Goal: Information Seeking & Learning: Compare options

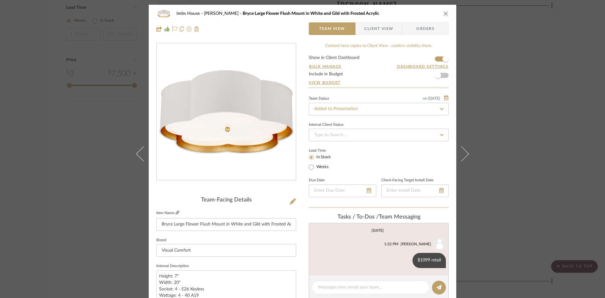
click at [175, 211] on icon at bounding box center [177, 212] width 4 height 4
click at [444, 13] on icon "close" at bounding box center [445, 13] width 5 height 5
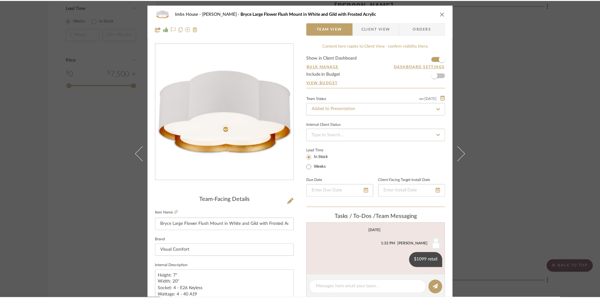
scroll to position [819, 0]
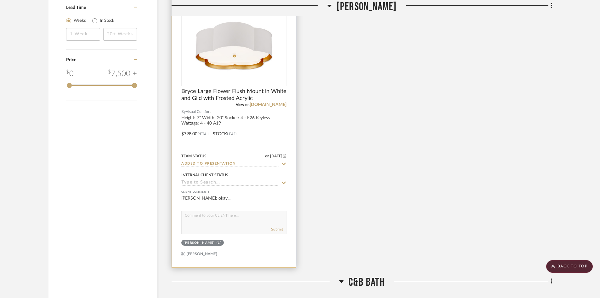
click at [239, 163] on input "Added to Presentation" at bounding box center [230, 164] width 98 height 6
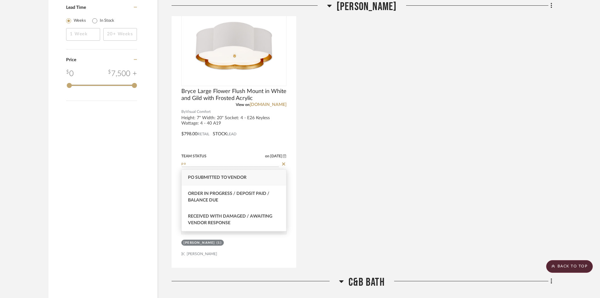
type input "po"
click at [238, 179] on span "PO Submitted to Vendor" at bounding box center [217, 177] width 59 height 4
type input "[DATE]"
type input "PO Submitted to Vendor"
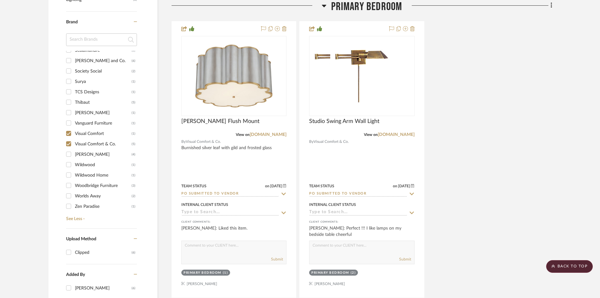
scroll to position [504, 0]
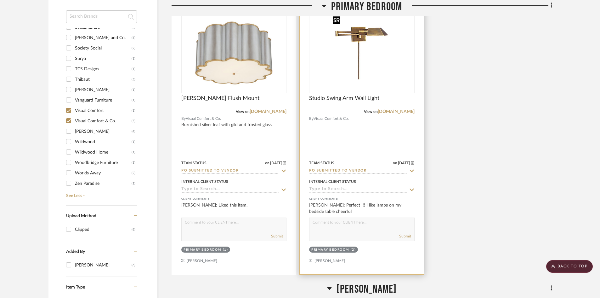
click at [366, 77] on img "0" at bounding box center [361, 53] width 63 height 79
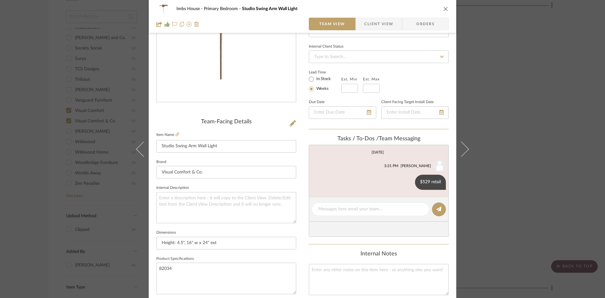
scroll to position [94, 0]
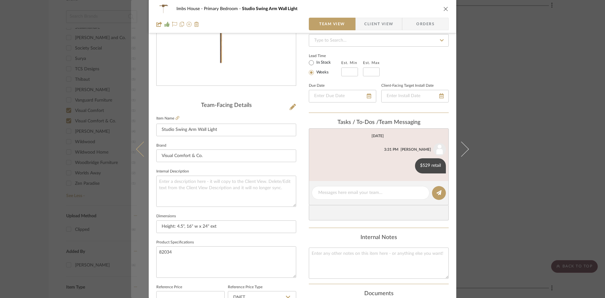
click at [138, 147] on icon at bounding box center [143, 148] width 15 height 15
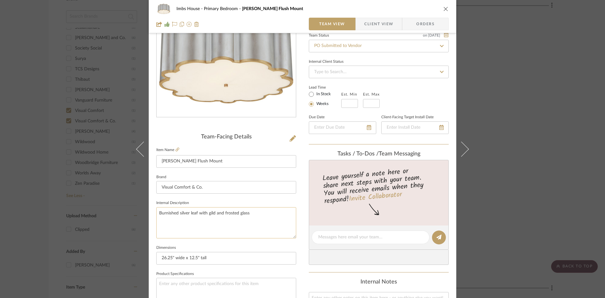
scroll to position [0, 0]
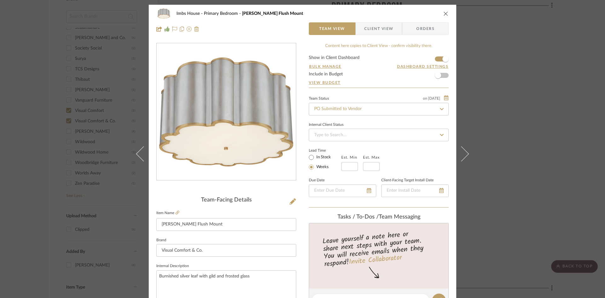
click at [443, 12] on icon "close" at bounding box center [445, 13] width 5 height 5
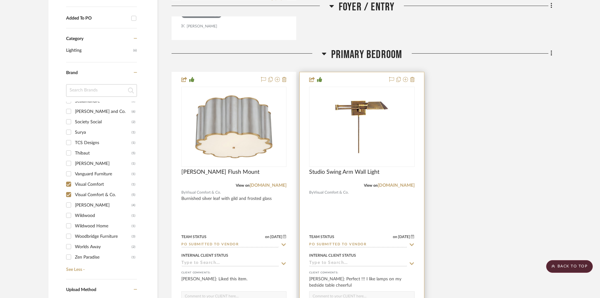
scroll to position [472, 0]
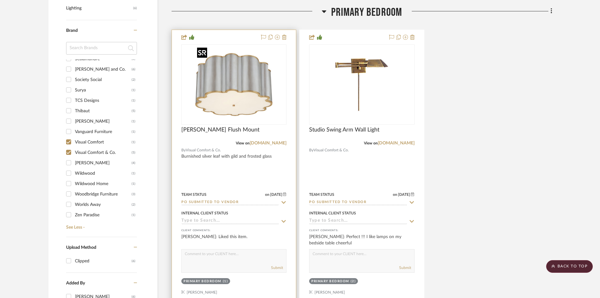
click at [237, 92] on img "0" at bounding box center [234, 84] width 79 height 79
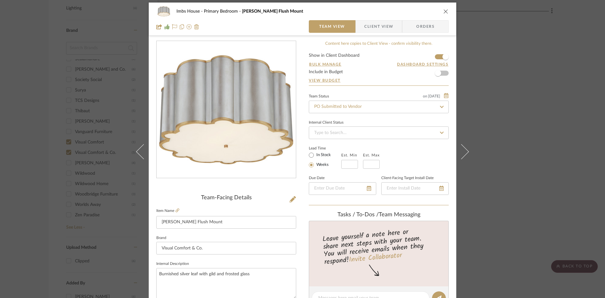
scroll to position [0, 0]
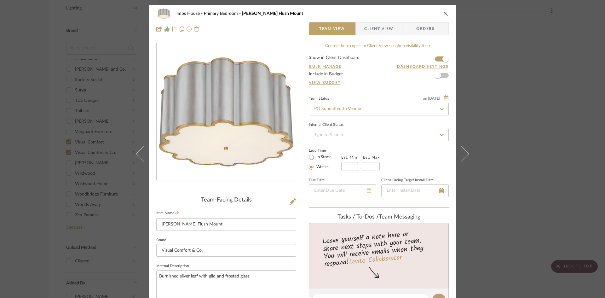
click at [444, 14] on icon "close" at bounding box center [445, 13] width 5 height 5
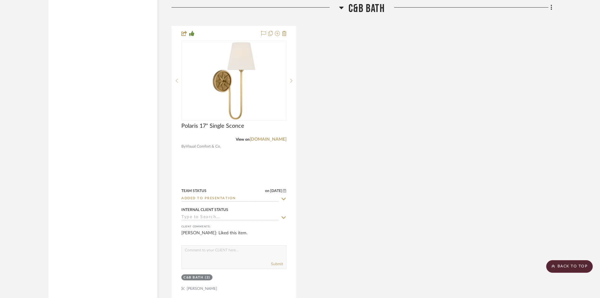
scroll to position [1102, 0]
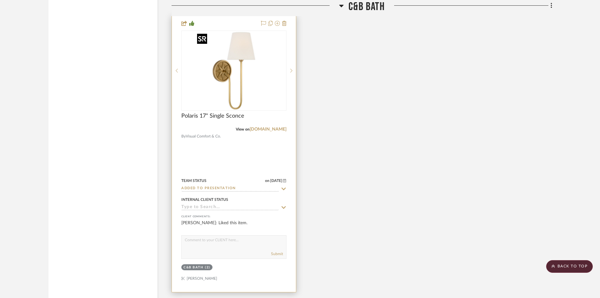
click at [0, 0] on img at bounding box center [0, 0] width 0 height 0
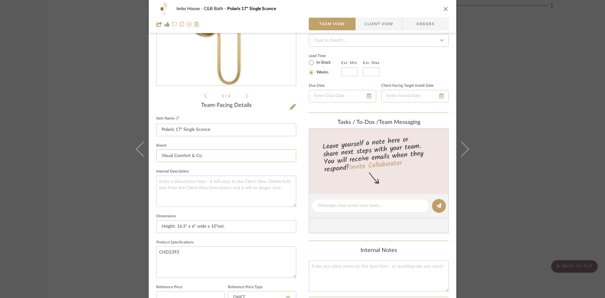
scroll to position [0, 0]
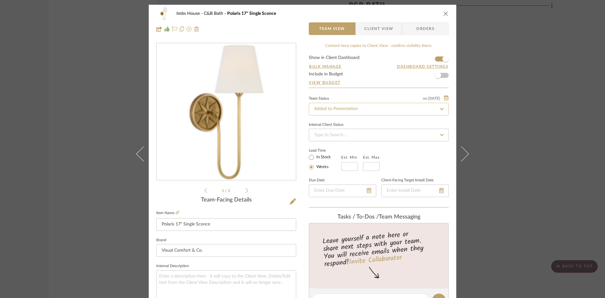
click at [364, 107] on input "Added to Presentation" at bounding box center [379, 109] width 140 height 13
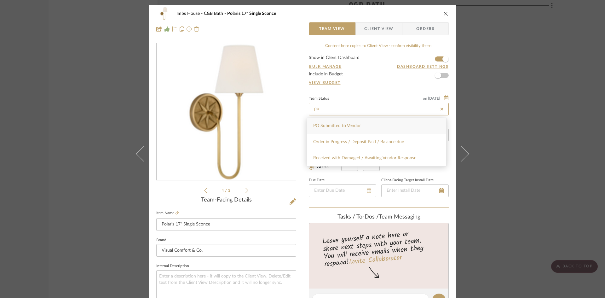
type input "po"
click at [333, 123] on span "PO Submitted to Vendor" at bounding box center [337, 125] width 48 height 4
type input "[DATE]"
type input "PO Submitted to Vendor"
type input "[DATE]"
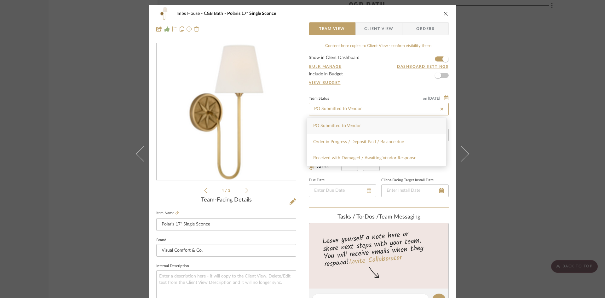
type input "PO Submitted to Vendor"
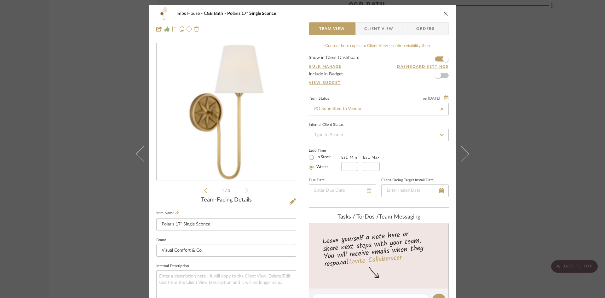
click at [444, 12] on icon "close" at bounding box center [445, 13] width 5 height 5
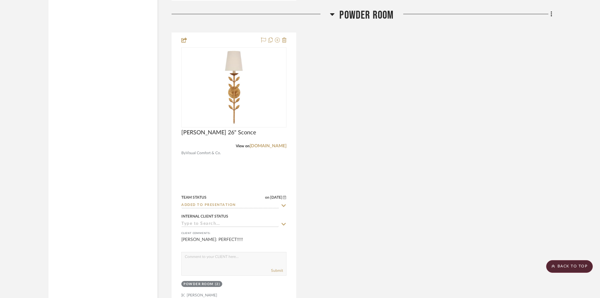
scroll to position [1383, 0]
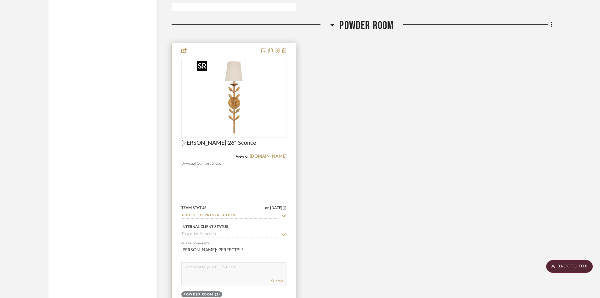
click at [236, 98] on img "0" at bounding box center [234, 97] width 79 height 79
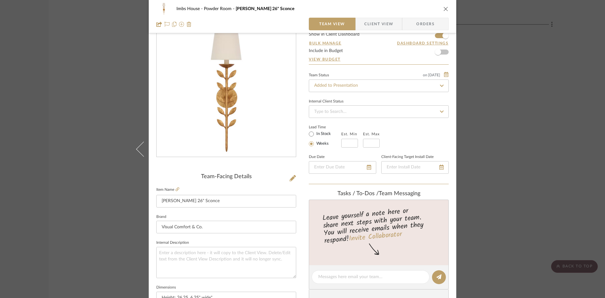
scroll to position [63, 0]
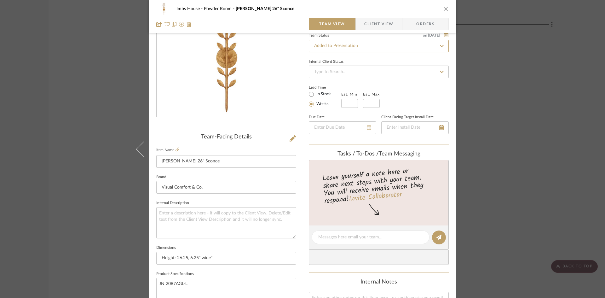
drag, startPoint x: 363, startPoint y: 46, endPoint x: 299, endPoint y: 42, distance: 64.7
click at [299, 42] on div "Imbs House Powder Room [PERSON_NAME] 26" Sconce Team View Client View Orders Te…" at bounding box center [302, 233] width 307 height 582
type input "po"
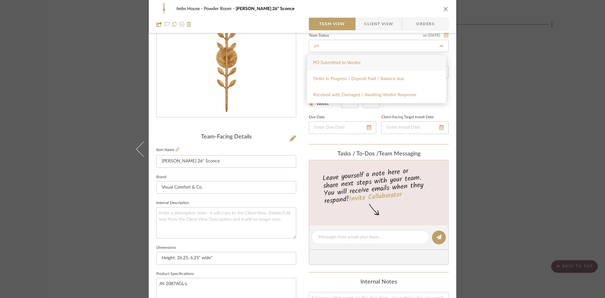
click at [337, 60] on div "PO Submitted to Vendor" at bounding box center [376, 63] width 139 height 16
type input "[DATE]"
type input "PO Submitted to Vendor"
type input "[DATE]"
type input "PO Submitted to Vendor"
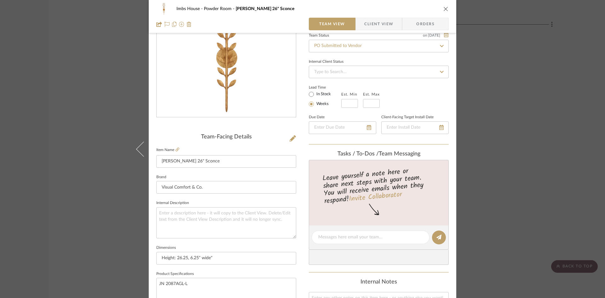
click at [446, 8] on icon "close" at bounding box center [445, 8] width 5 height 5
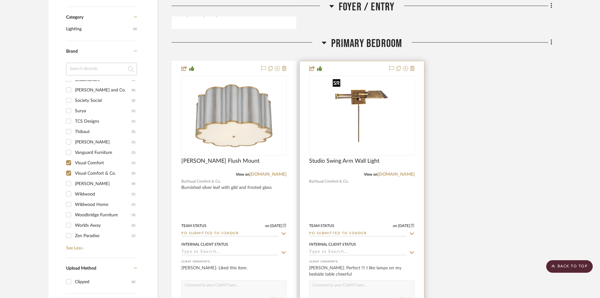
scroll to position [441, 0]
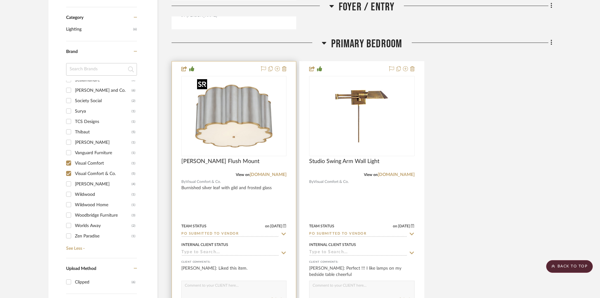
click at [221, 132] on img "0" at bounding box center [234, 116] width 79 height 79
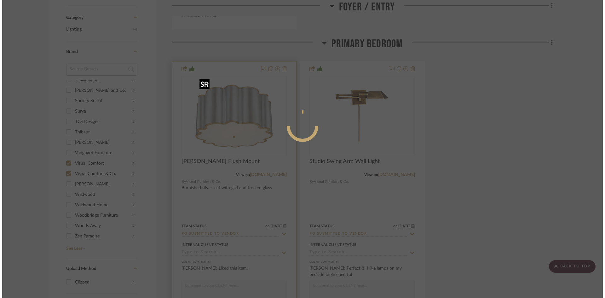
scroll to position [0, 0]
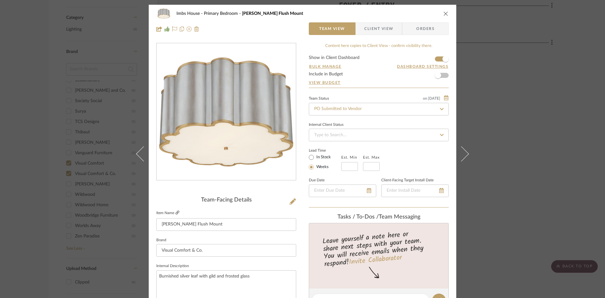
click at [175, 210] on icon at bounding box center [177, 212] width 4 height 4
click at [175, 211] on icon at bounding box center [177, 212] width 4 height 4
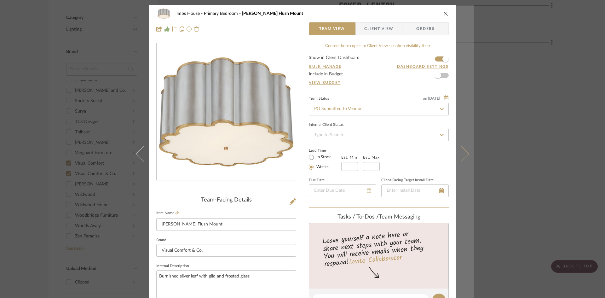
click at [461, 152] on icon at bounding box center [461, 153] width 15 height 15
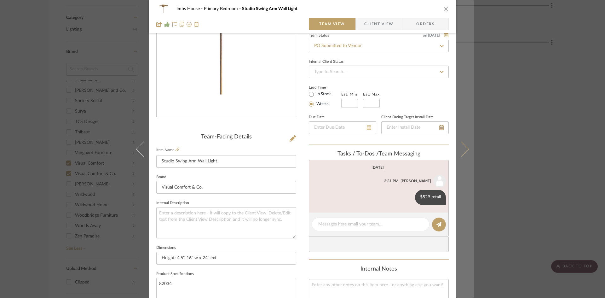
scroll to position [94, 0]
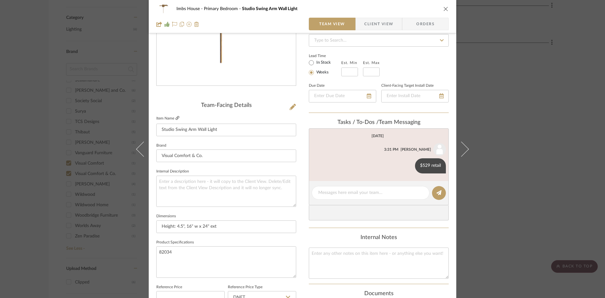
click at [175, 117] on icon at bounding box center [177, 118] width 4 height 4
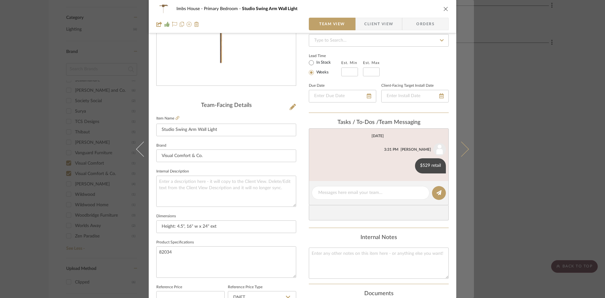
click at [463, 146] on icon at bounding box center [461, 148] width 15 height 15
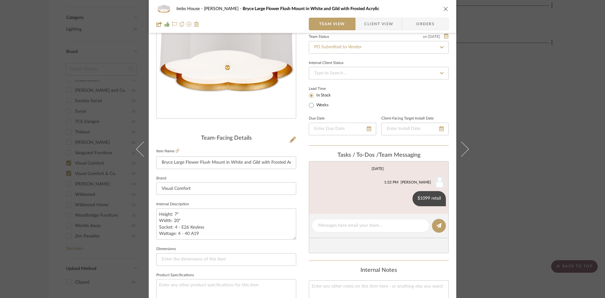
scroll to position [63, 0]
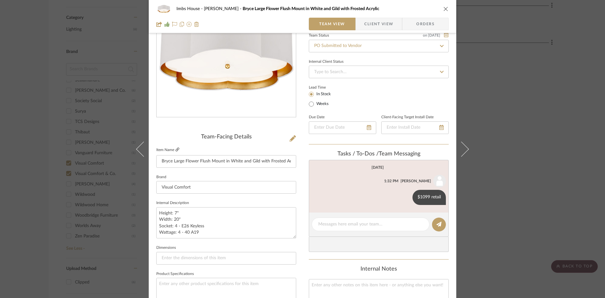
click at [175, 148] on icon at bounding box center [177, 149] width 4 height 4
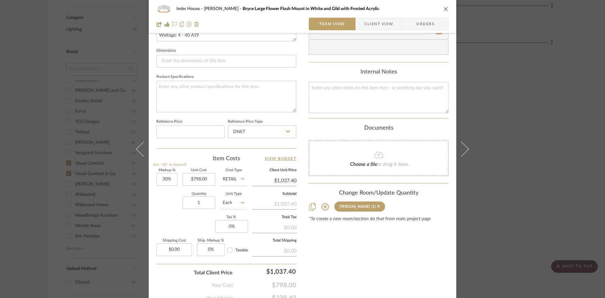
scroll to position [289, 0]
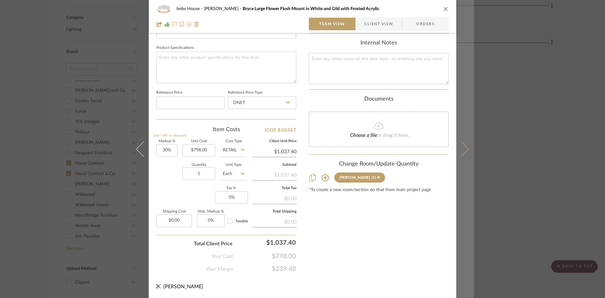
click at [463, 149] on icon at bounding box center [461, 148] width 15 height 15
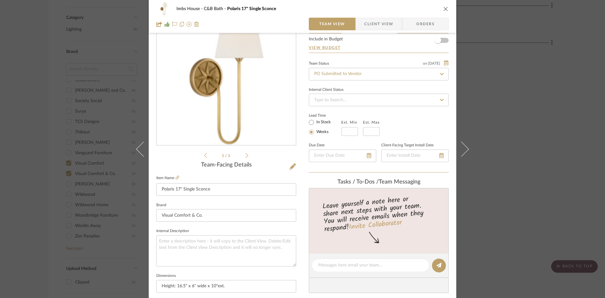
scroll to position [31, 0]
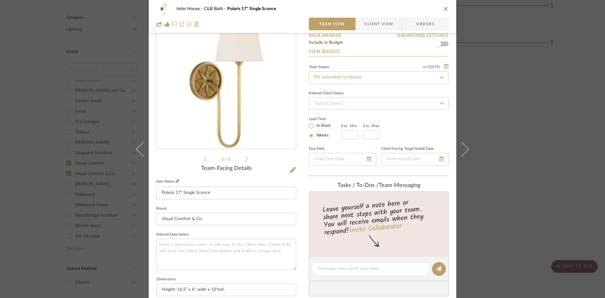
click at [175, 179] on icon at bounding box center [177, 181] width 4 height 4
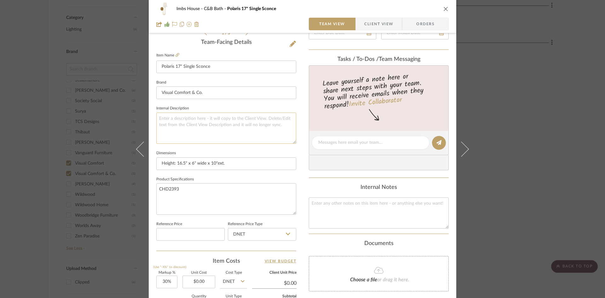
scroll to position [289, 0]
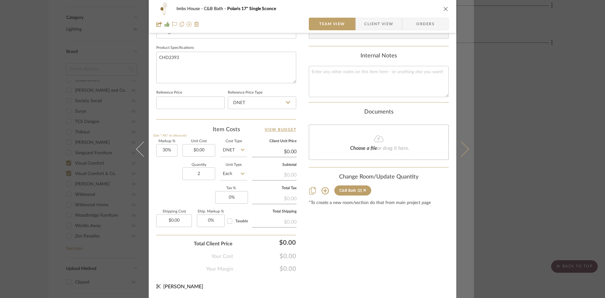
click at [465, 145] on button at bounding box center [465, 149] width 18 height 298
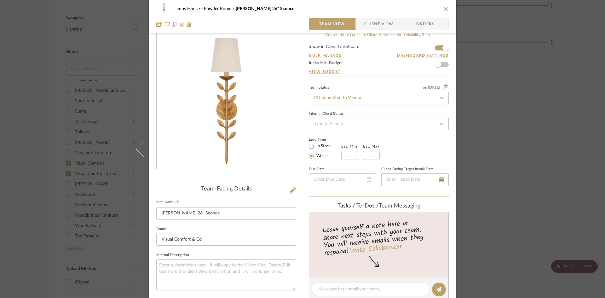
scroll to position [0, 0]
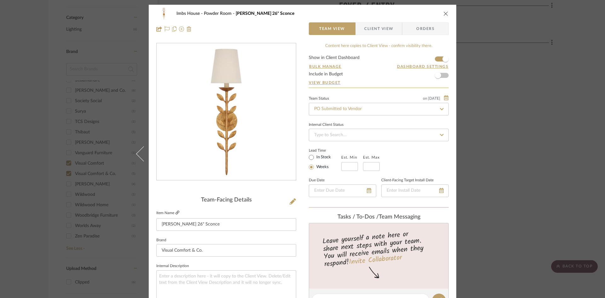
click at [175, 211] on icon at bounding box center [177, 212] width 4 height 4
click at [444, 13] on icon "close" at bounding box center [445, 13] width 5 height 5
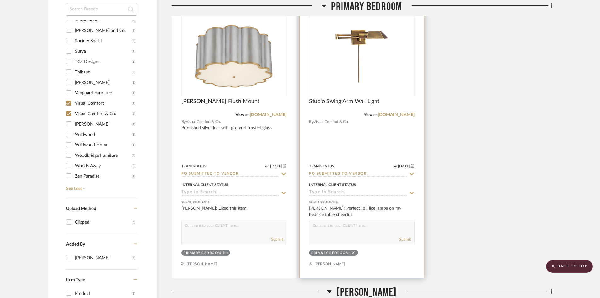
scroll to position [501, 0]
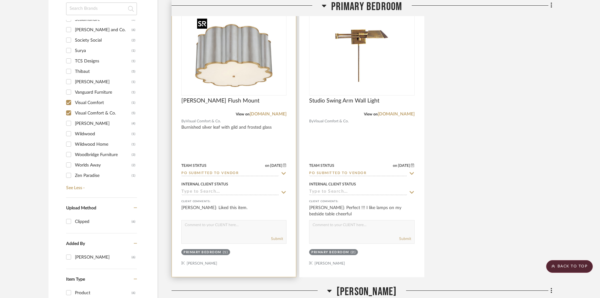
click at [229, 75] on img "0" at bounding box center [234, 55] width 79 height 79
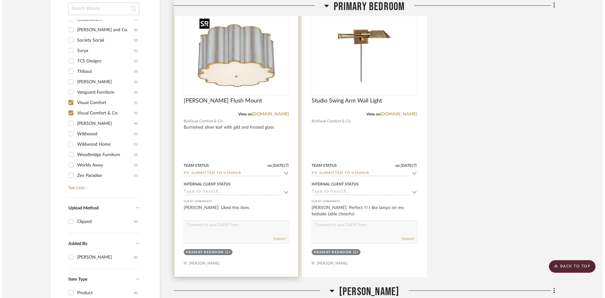
scroll to position [0, 0]
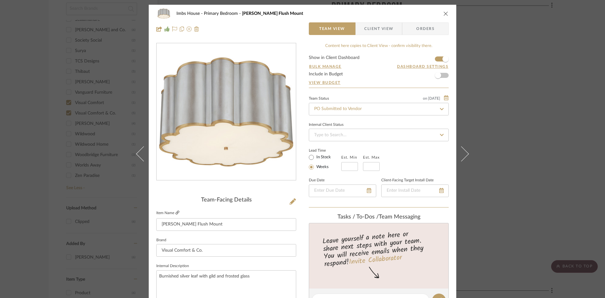
click at [175, 211] on icon at bounding box center [177, 212] width 4 height 4
click at [443, 13] on icon "close" at bounding box center [445, 13] width 5 height 5
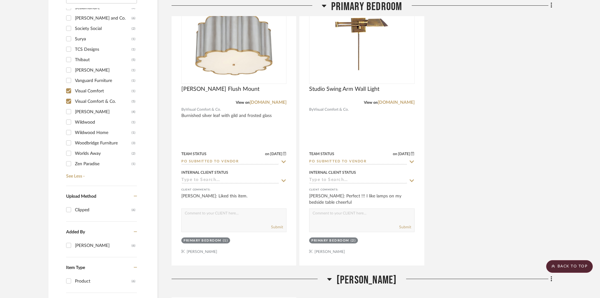
scroll to position [501, 0]
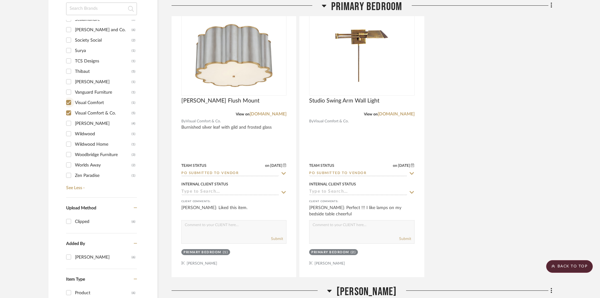
click at [67, 103] on input "Visual Comfort (1)" at bounding box center [69, 102] width 10 height 10
checkbox input "false"
click at [69, 113] on input "Visual Comfort & Co. (5)" at bounding box center [69, 113] width 10 height 10
checkbox input "false"
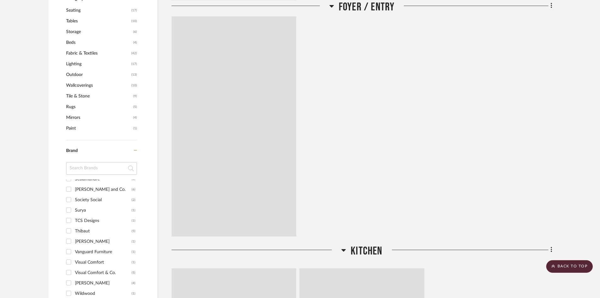
scroll to position [661, 0]
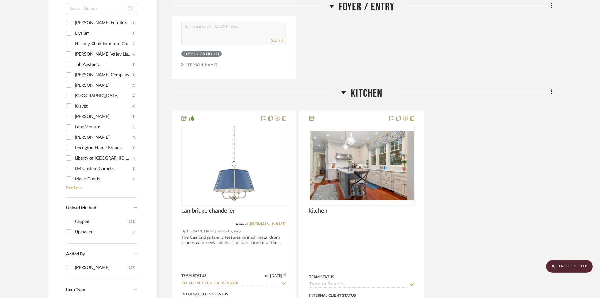
scroll to position [85, 0]
click at [69, 85] on input "[PERSON_NAME] Valley Lighting (9)" at bounding box center [69, 85] width 10 height 10
checkbox input "true"
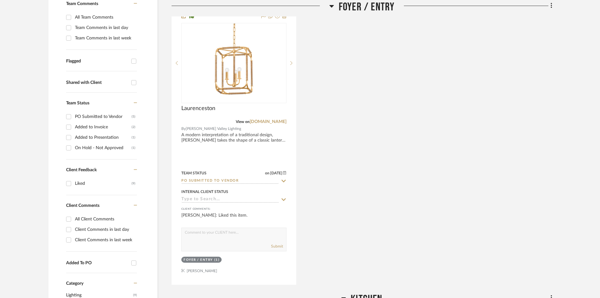
scroll to position [197, 0]
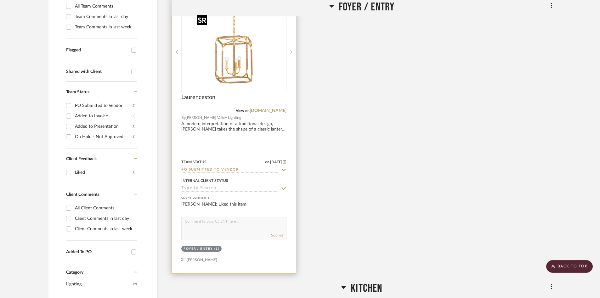
click at [221, 76] on img "0" at bounding box center [234, 52] width 79 height 79
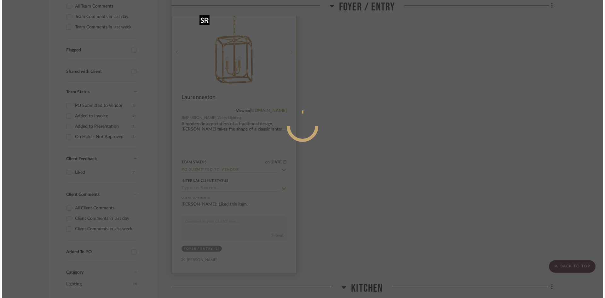
scroll to position [0, 0]
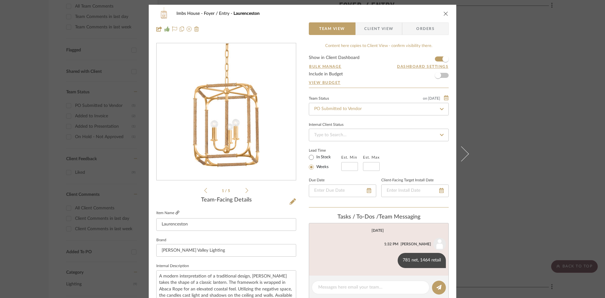
click at [175, 211] on icon at bounding box center [177, 212] width 4 height 4
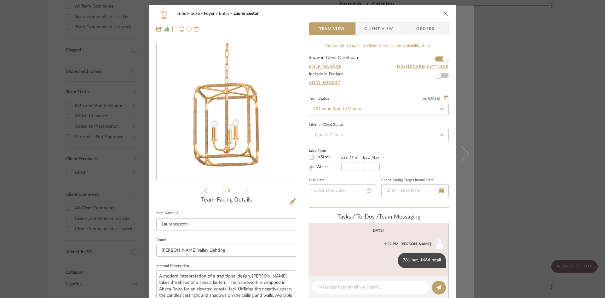
click at [461, 156] on icon at bounding box center [461, 153] width 15 height 15
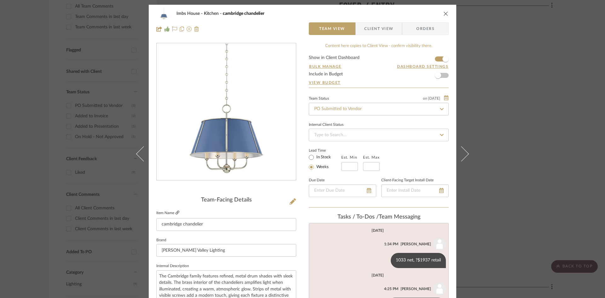
click at [175, 211] on icon at bounding box center [177, 212] width 4 height 4
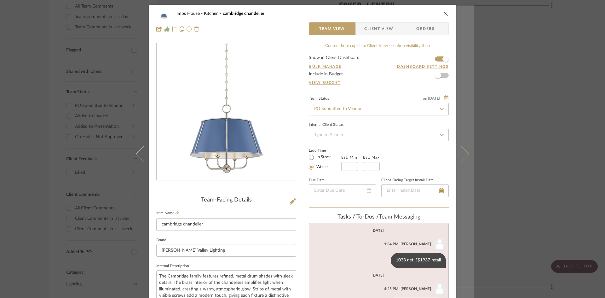
click at [464, 153] on icon at bounding box center [461, 153] width 15 height 15
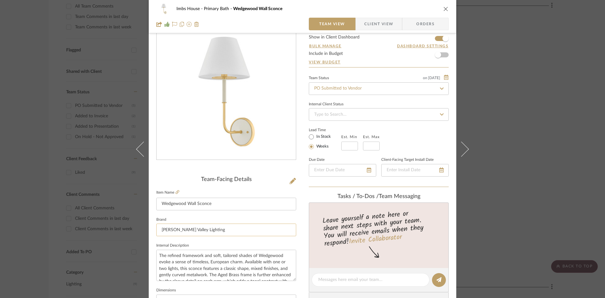
scroll to position [31, 0]
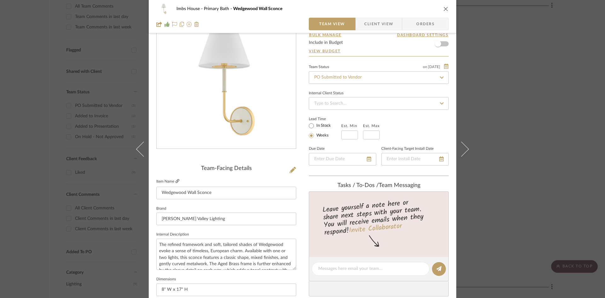
click at [175, 180] on icon at bounding box center [177, 181] width 4 height 4
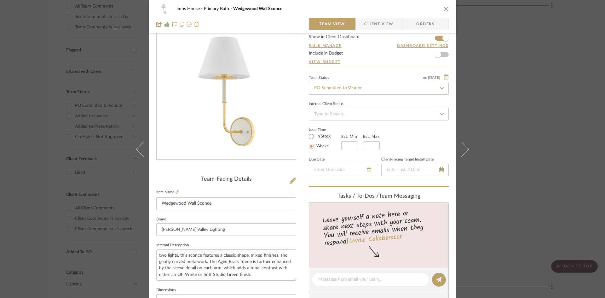
scroll to position [5, 0]
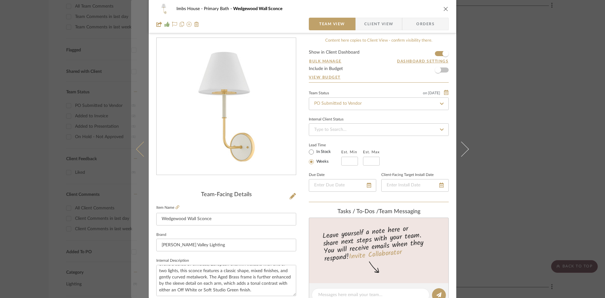
click at [136, 149] on icon at bounding box center [143, 148] width 15 height 15
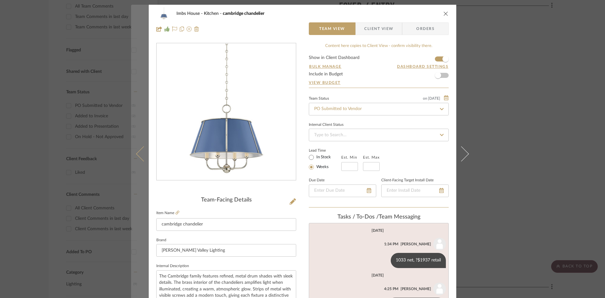
click at [139, 157] on icon at bounding box center [143, 153] width 15 height 15
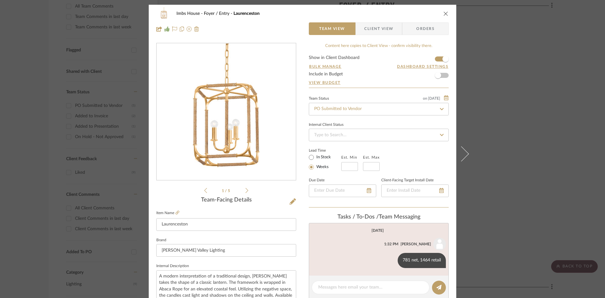
click at [443, 12] on icon "close" at bounding box center [445, 13] width 5 height 5
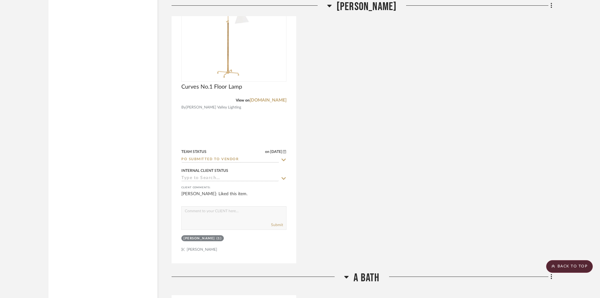
scroll to position [1142, 0]
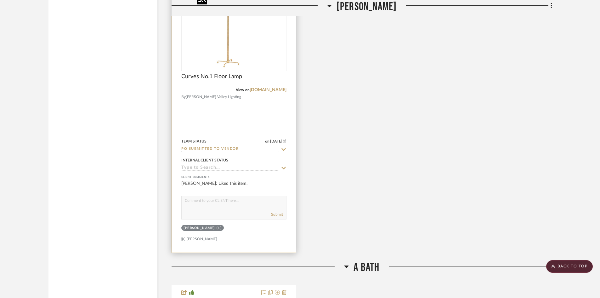
click at [222, 57] on img "0" at bounding box center [234, 31] width 79 height 79
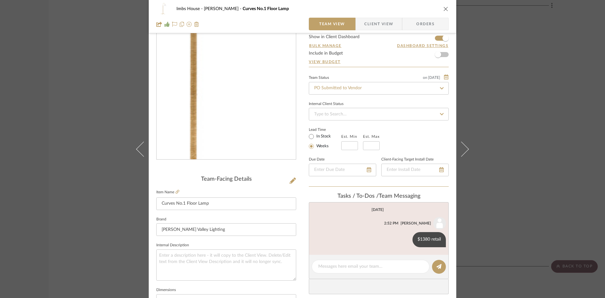
scroll to position [63, 0]
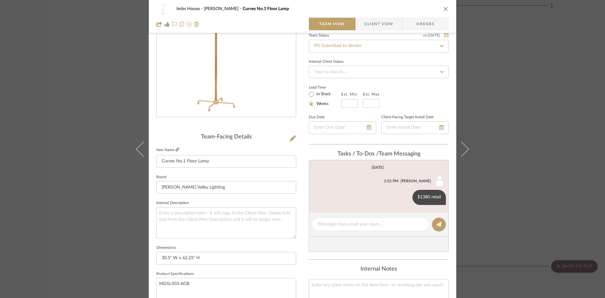
click at [175, 148] on icon at bounding box center [177, 149] width 4 height 4
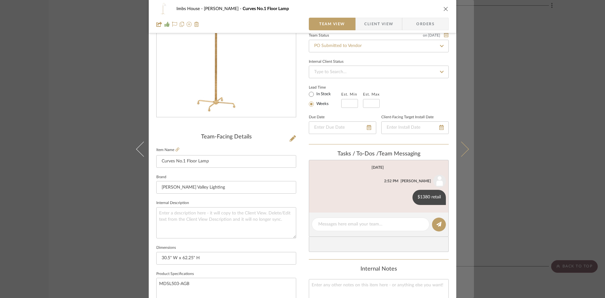
click at [459, 149] on icon at bounding box center [461, 148] width 15 height 15
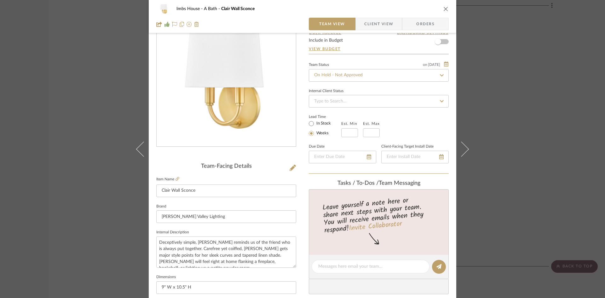
scroll to position [31, 0]
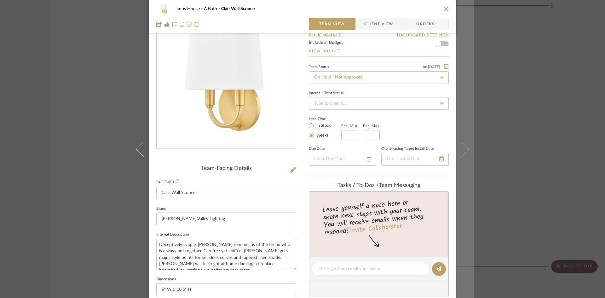
click at [462, 148] on icon at bounding box center [461, 148] width 15 height 15
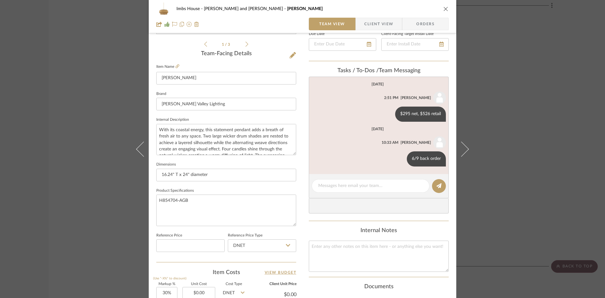
scroll to position [189, 0]
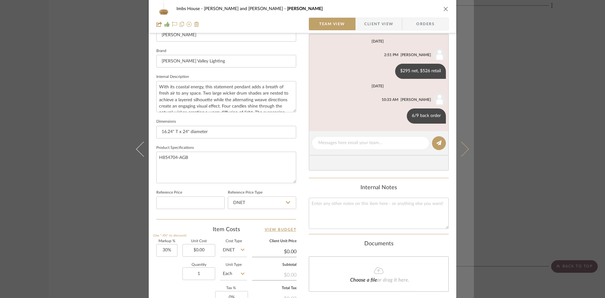
click at [459, 149] on icon at bounding box center [461, 148] width 15 height 15
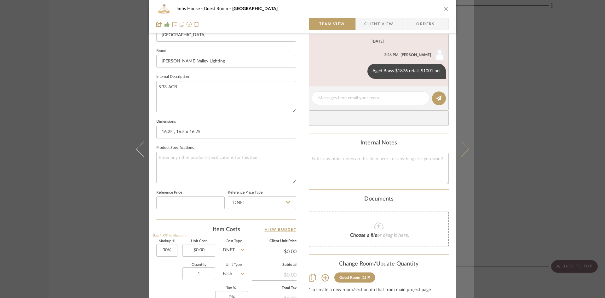
click at [466, 151] on button at bounding box center [465, 149] width 18 height 298
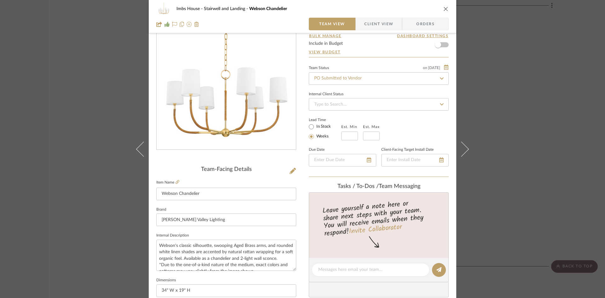
scroll to position [0, 0]
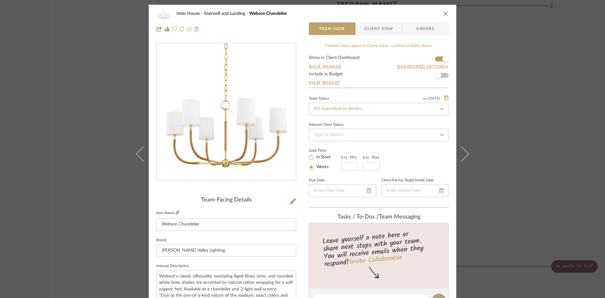
click at [175, 211] on icon at bounding box center [177, 212] width 4 height 4
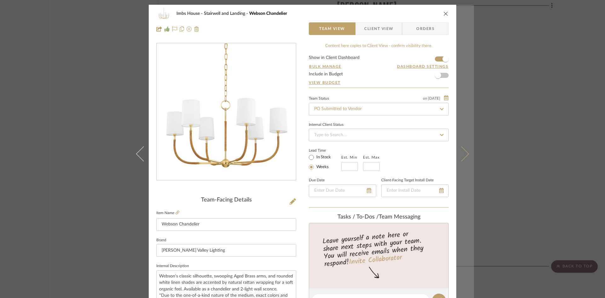
click at [464, 152] on icon at bounding box center [461, 153] width 15 height 15
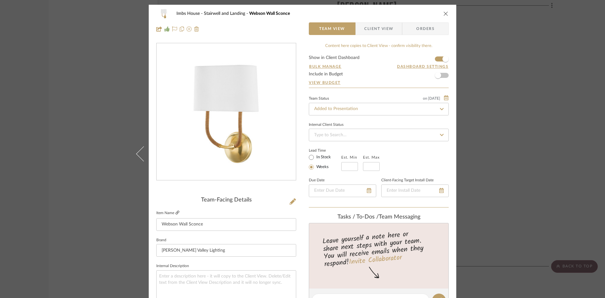
click at [175, 211] on icon at bounding box center [177, 212] width 4 height 4
click at [443, 12] on icon "close" at bounding box center [445, 13] width 5 height 5
